Goal: Find specific page/section: Find specific page/section

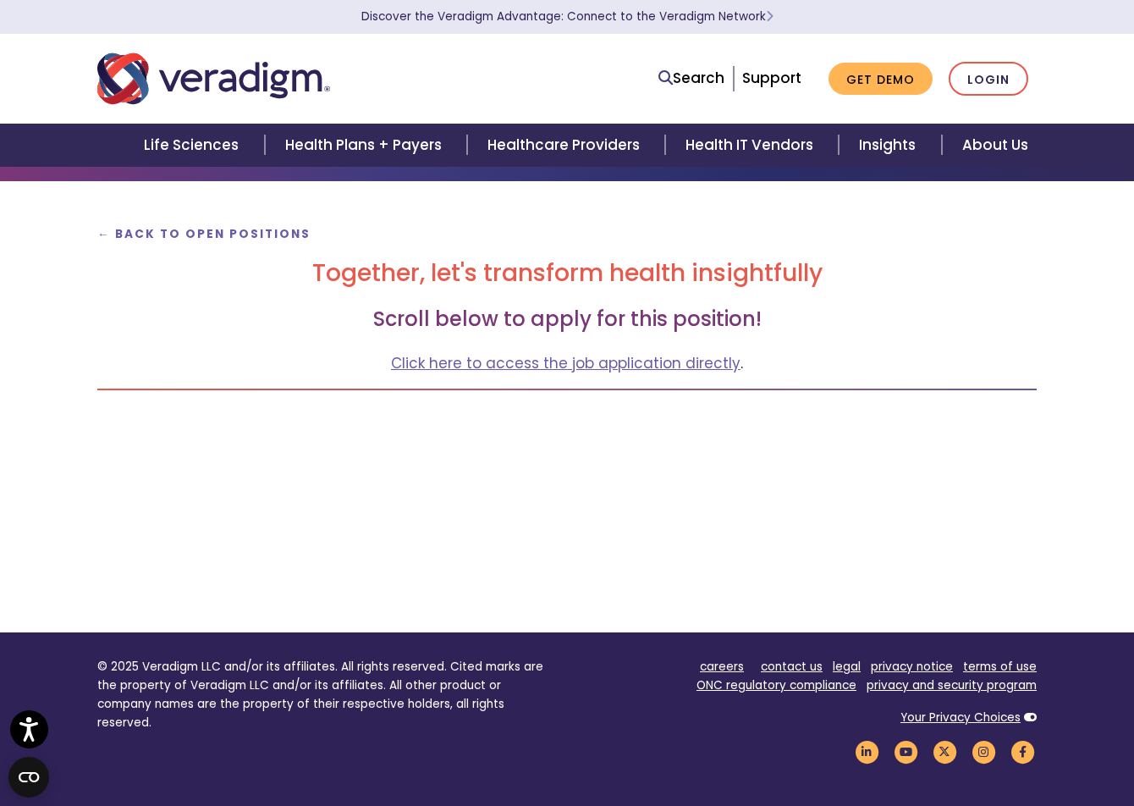
click at [659, 730] on div "careers contact us legal privacy notice terms of use ONC regulatory compliance …" at bounding box center [808, 717] width 457 height 118
click at [634, 624] on div "← Back to Open Positions Together, let's transform health insightfully Scroll b…" at bounding box center [567, 406] width 940 height 451
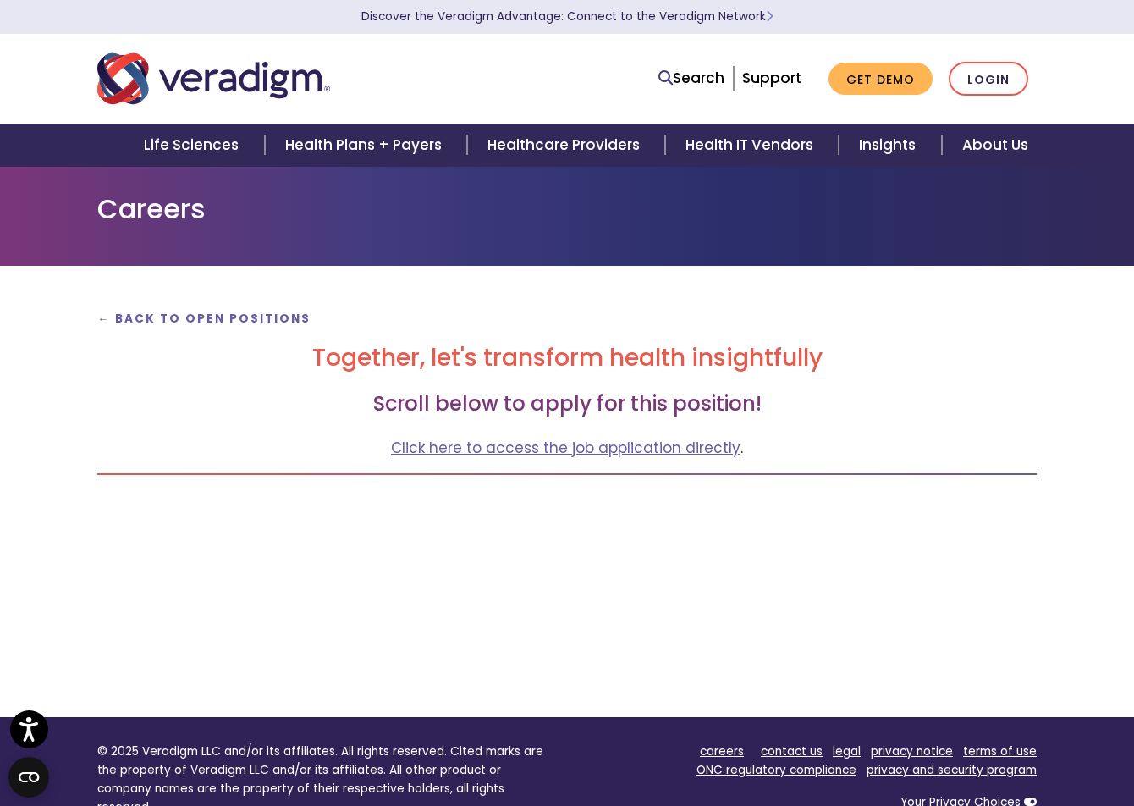
click at [956, 355] on h2 "Together, let's transform health insightfully" at bounding box center [567, 358] width 940 height 29
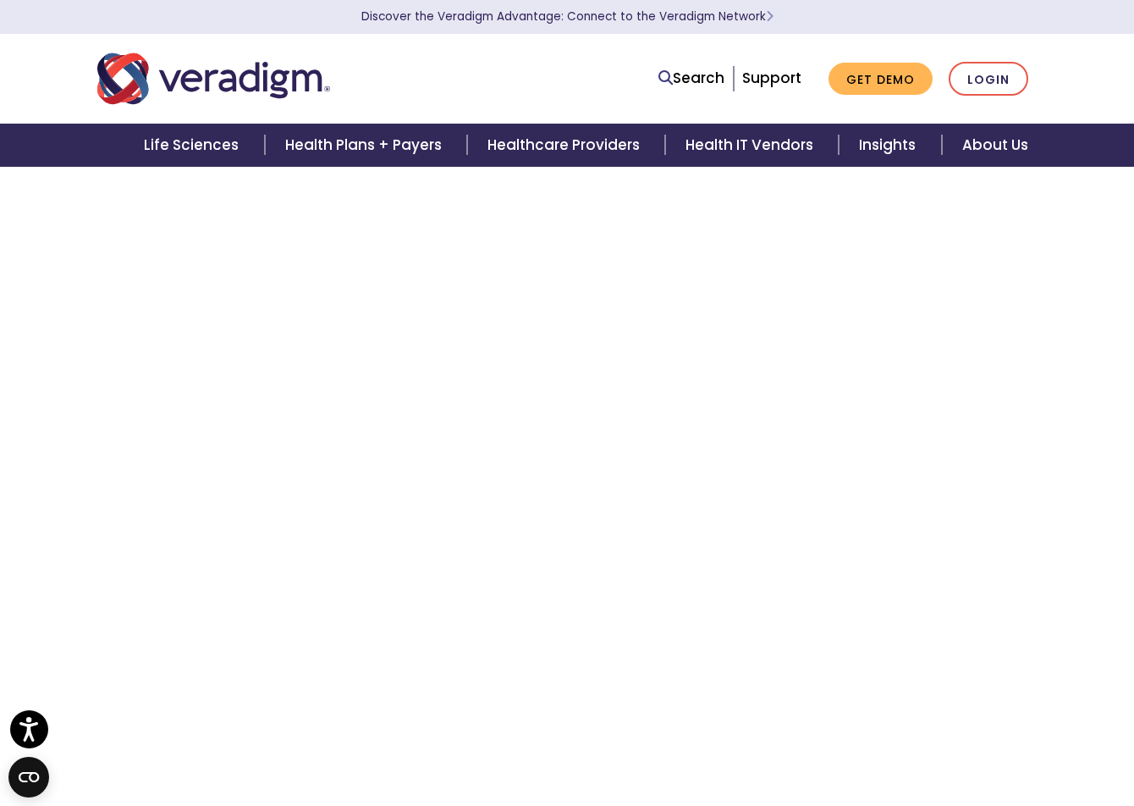
scroll to position [423, 0]
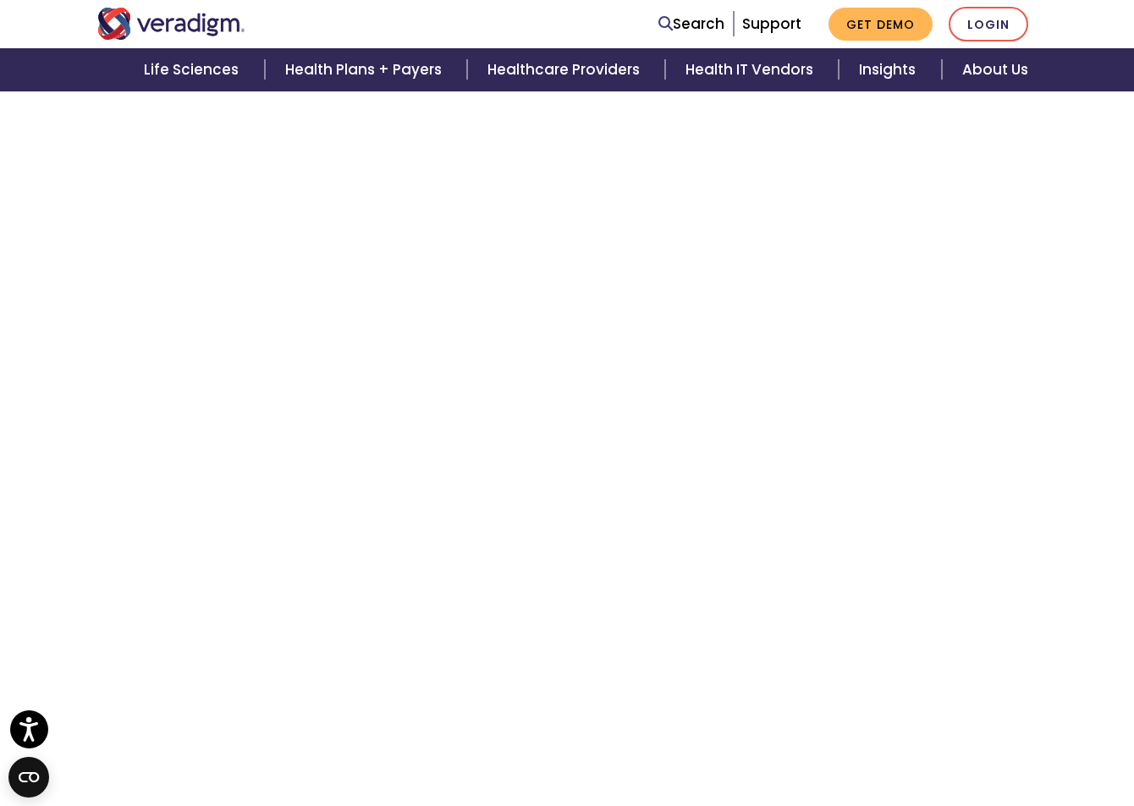
scroll to position [423, 0]
